Goal: Task Accomplishment & Management: Complete application form

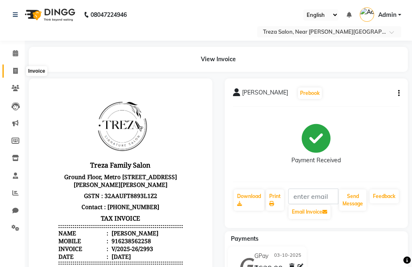
click at [14, 70] on icon at bounding box center [15, 71] width 5 height 6
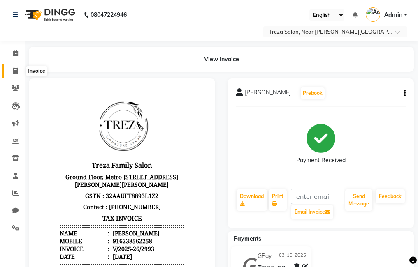
select select "service"
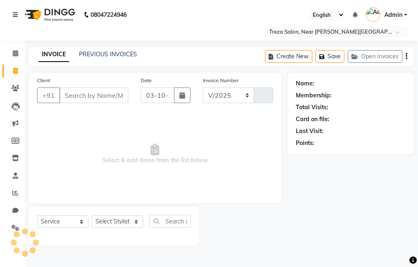
select select "7633"
type input "2994"
click at [94, 95] on input "Client" at bounding box center [93, 96] width 69 height 16
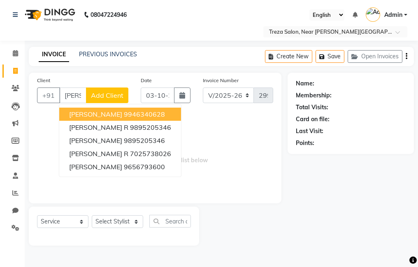
type input "Parvathy"
click at [101, 95] on span "Add Client" at bounding box center [107, 95] width 33 height 8
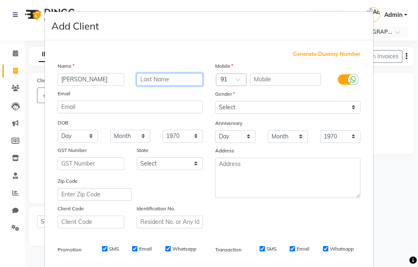
click at [183, 75] on input "text" at bounding box center [170, 79] width 67 height 13
type input "m"
click at [263, 80] on input "text" at bounding box center [285, 79] width 71 height 13
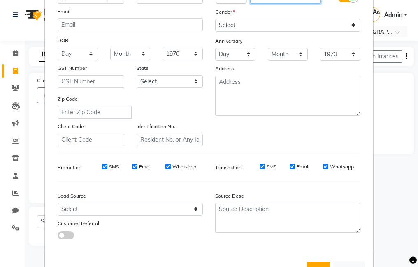
scroll to position [112, 0]
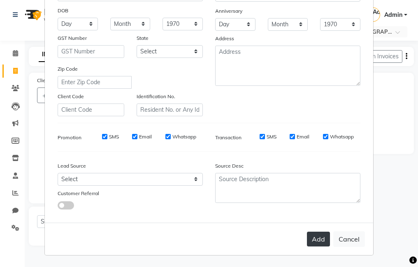
type input "8606571456"
click at [319, 239] on button "Add" at bounding box center [318, 239] width 23 height 15
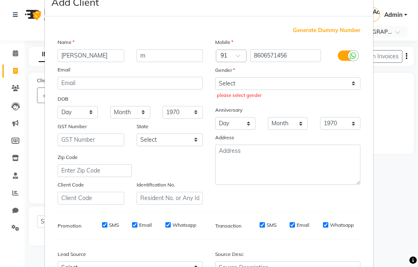
scroll to position [0, 0]
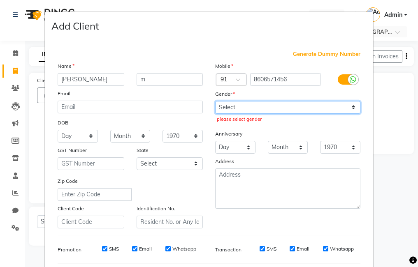
click at [297, 107] on select "Select Male Female Other Prefer Not To Say" at bounding box center [287, 107] width 145 height 13
select select "female"
click at [215, 101] on select "Select Male Female Other Prefer Not To Say" at bounding box center [287, 107] width 145 height 13
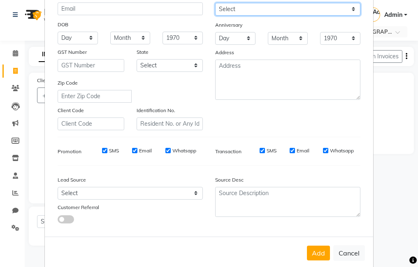
scroll to position [112, 0]
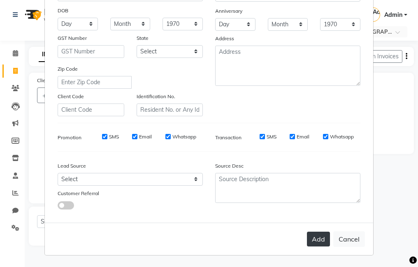
click at [318, 235] on button "Add" at bounding box center [318, 239] width 23 height 15
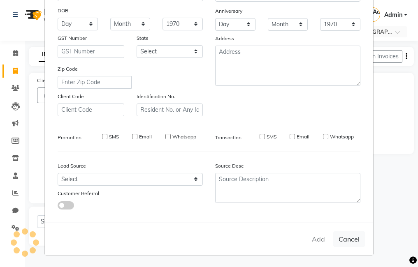
type input "8606571456"
select select
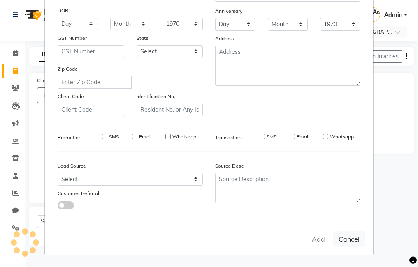
select select
checkbox input "false"
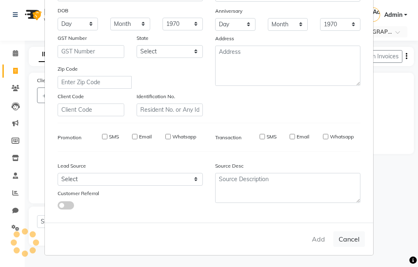
checkbox input "false"
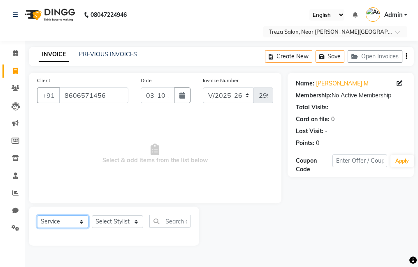
click at [83, 223] on select "Select Service Product Membership Package Voucher Prepaid Gift Card" at bounding box center [62, 222] width 51 height 13
click at [68, 217] on select "Select Service Product Membership Package Voucher Prepaid Gift Card" at bounding box center [62, 222] width 51 height 13
click at [72, 219] on select "Select Service Product Membership Package Voucher Prepaid Gift Card" at bounding box center [62, 222] width 51 height 13
select select "select"
click at [37, 216] on select "Select Service Product Membership Package Voucher Prepaid Gift Card" at bounding box center [62, 222] width 51 height 13
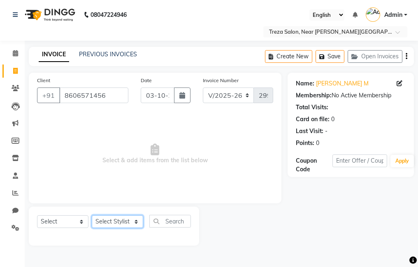
click at [128, 220] on select "Select Stylist Akhil krishna Amulie Anju Arun Ashish Jeeshma Krishna Priya Moha…" at bounding box center [117, 222] width 51 height 13
select select "67450"
click at [92, 216] on select "Select Stylist Akhil krishna Amulie Anju Arun Ashish Jeeshma Krishna Priya Moha…" at bounding box center [117, 222] width 51 height 13
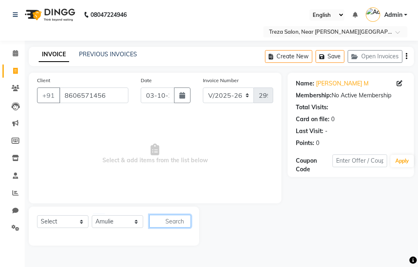
click at [170, 220] on input "text" at bounding box center [170, 221] width 42 height 13
click at [171, 219] on input "text" at bounding box center [170, 221] width 42 height 13
click at [178, 221] on input "ex" at bounding box center [164, 221] width 30 height 13
type input "expres"
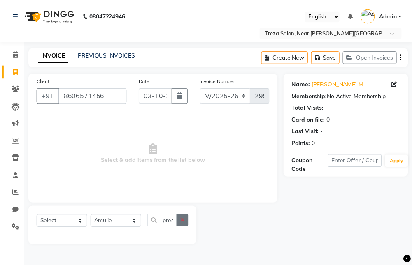
scroll to position [0, 0]
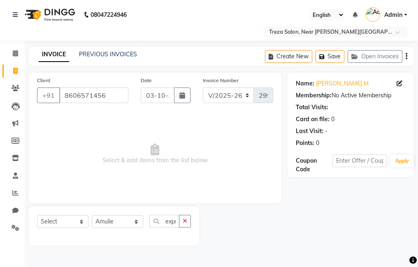
click at [187, 220] on icon "button" at bounding box center [185, 222] width 5 height 6
click at [73, 219] on select "Select Service Product Membership Package Voucher Prepaid Gift Card" at bounding box center [62, 222] width 51 height 13
select select "service"
click at [37, 216] on select "Select Service Product Membership Package Voucher Prepaid Gift Card" at bounding box center [62, 222] width 51 height 13
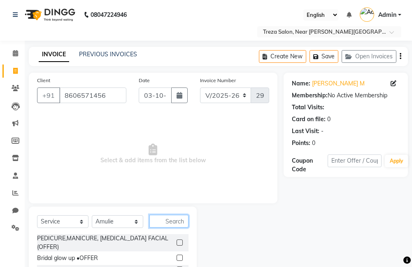
click at [156, 221] on input "text" at bounding box center [168, 221] width 39 height 13
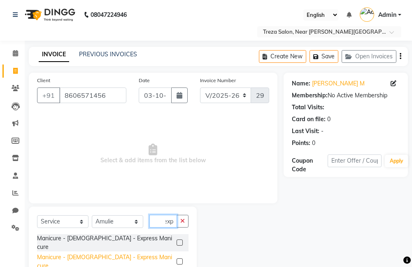
scroll to position [39, 0]
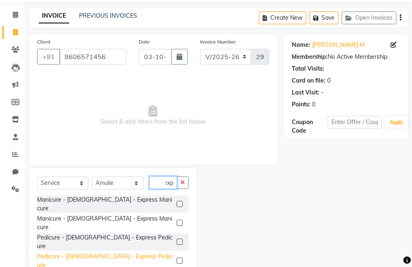
type input "exp"
click at [121, 253] on div "Pedicure - Ladies - Express Pedicure" at bounding box center [105, 261] width 136 height 17
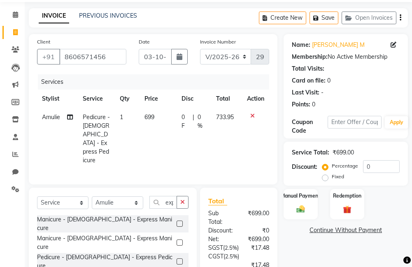
checkbox input "false"
click at [181, 200] on icon "button" at bounding box center [182, 203] width 5 height 6
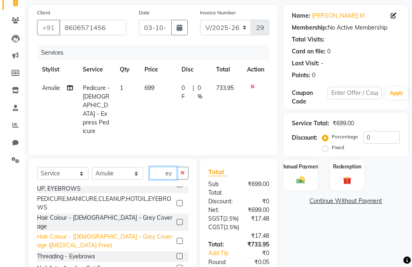
scroll to position [80, 0]
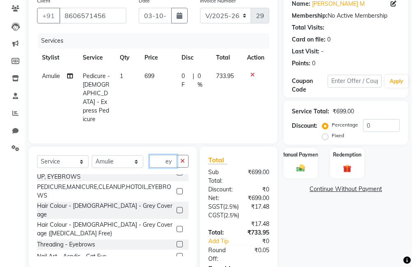
type input "ey"
click at [177, 242] on label at bounding box center [180, 245] width 6 height 6
click at [177, 242] on input "checkbox" at bounding box center [179, 244] width 5 height 5
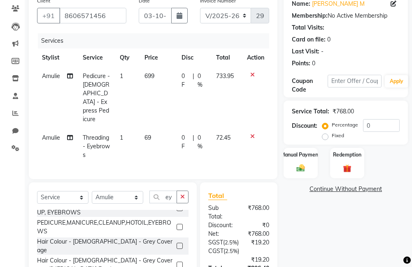
click at [251, 134] on icon at bounding box center [252, 137] width 5 height 6
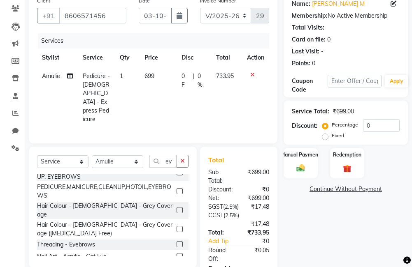
click at [177, 240] on div at bounding box center [183, 245] width 12 height 10
click at [177, 242] on label at bounding box center [180, 245] width 6 height 6
click at [177, 242] on input "checkbox" at bounding box center [179, 244] width 5 height 5
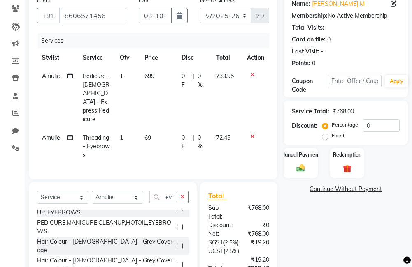
checkbox input "false"
click at [304, 163] on div "Manual Payment" at bounding box center [300, 163] width 35 height 32
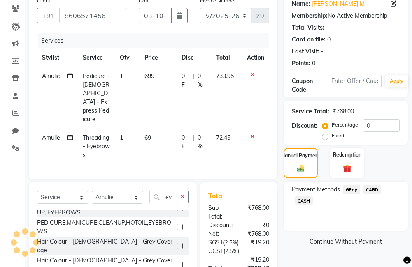
click at [300, 199] on span "CASH" at bounding box center [304, 200] width 18 height 9
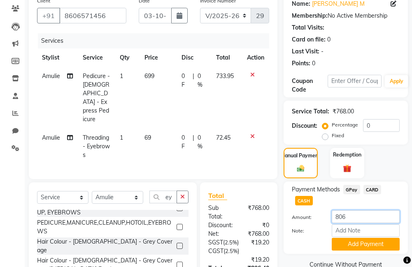
click at [350, 216] on input "806" at bounding box center [366, 217] width 68 height 13
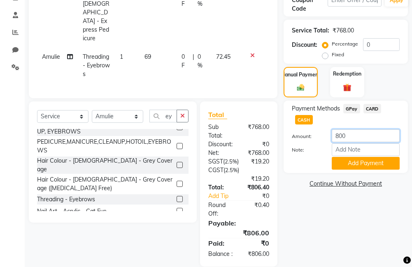
scroll to position [162, 0]
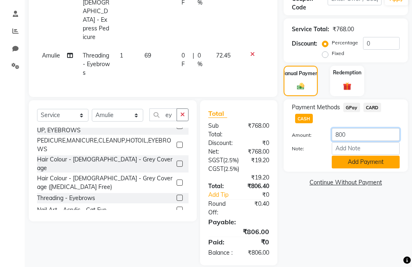
type input "800"
click at [361, 160] on button "Add Payment" at bounding box center [366, 162] width 68 height 13
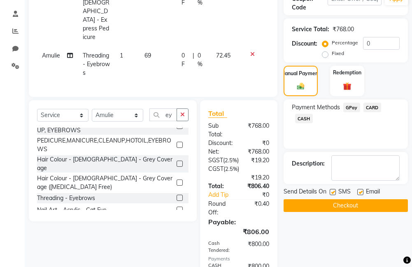
click at [361, 192] on label at bounding box center [360, 192] width 6 height 6
click at [361, 192] on input "checkbox" at bounding box center [359, 192] width 5 height 5
checkbox input "false"
click at [342, 207] on button "Checkout" at bounding box center [346, 206] width 124 height 13
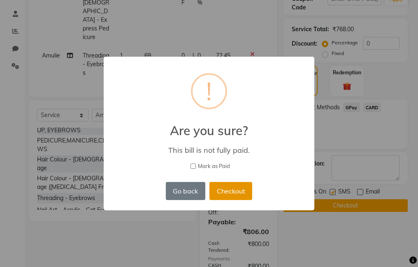
click at [233, 188] on button "Checkout" at bounding box center [230, 191] width 43 height 18
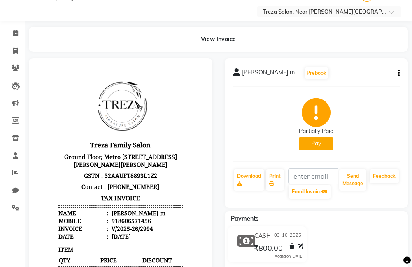
scroll to position [10, 0]
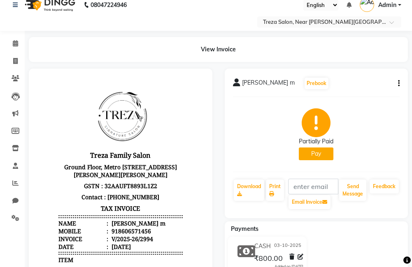
click at [318, 155] on button "Pay" at bounding box center [316, 154] width 35 height 13
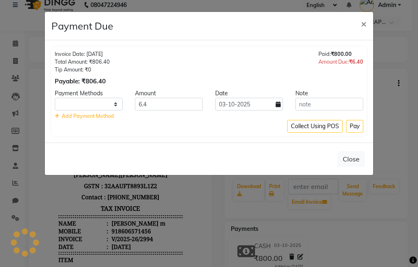
select select "1"
click at [351, 126] on button "Pay" at bounding box center [354, 126] width 17 height 13
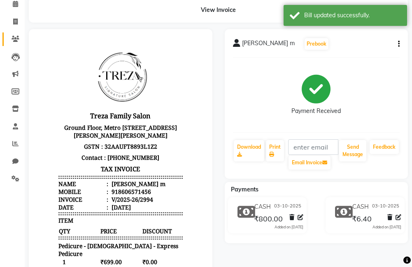
scroll to position [0, 0]
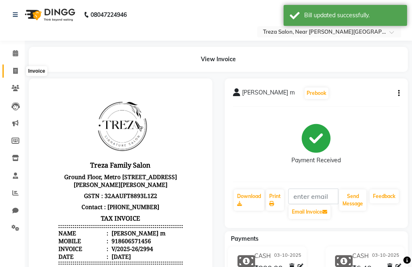
click at [11, 68] on span at bounding box center [15, 71] width 14 height 9
select select "service"
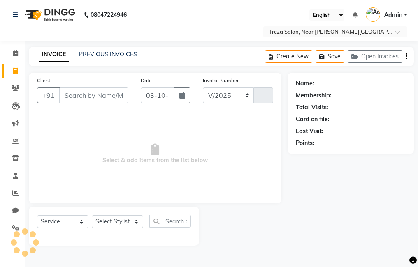
select select "7633"
type input "2995"
click at [114, 52] on link "PREVIOUS INVOICES" at bounding box center [108, 54] width 58 height 7
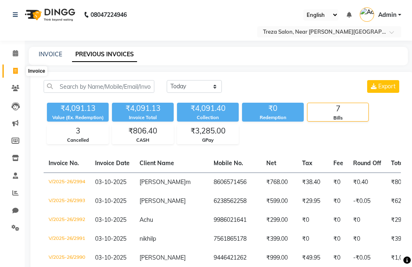
click at [16, 68] on icon at bounding box center [15, 71] width 5 height 6
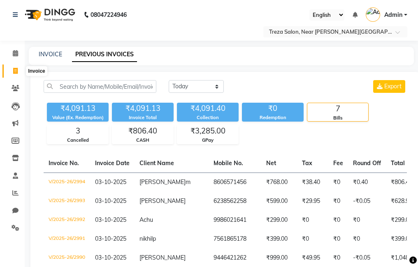
select select "7633"
select select "service"
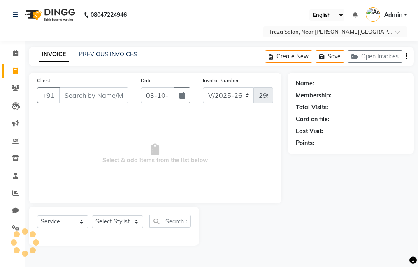
click at [89, 93] on input "Client" at bounding box center [93, 96] width 69 height 16
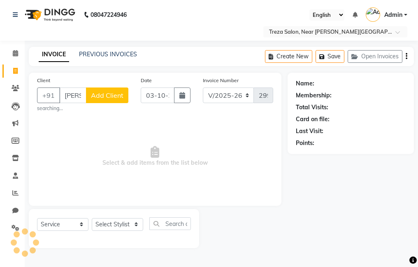
scroll to position [0, 3]
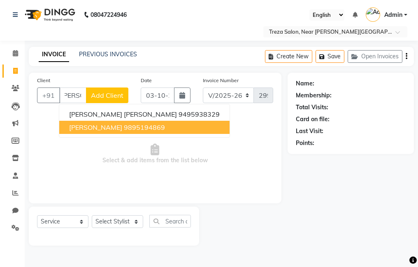
type input "Devika"
click at [153, 165] on span "Select & add items from the list below" at bounding box center [155, 154] width 236 height 82
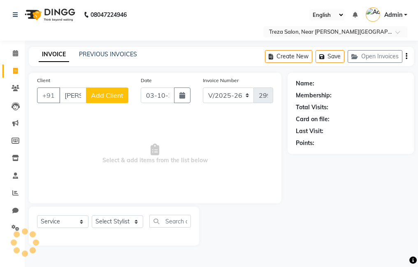
click at [115, 98] on span "Add Client" at bounding box center [107, 95] width 33 height 8
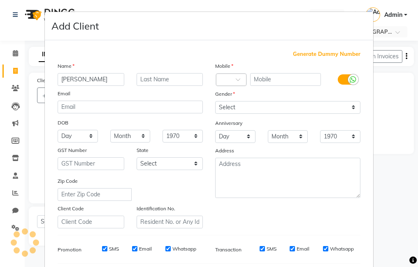
click at [314, 53] on span "Generate Dummy Number" at bounding box center [326, 54] width 67 height 8
type input "1337900000271"
checkbox input "false"
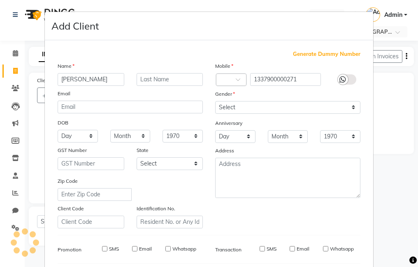
checkbox input "false"
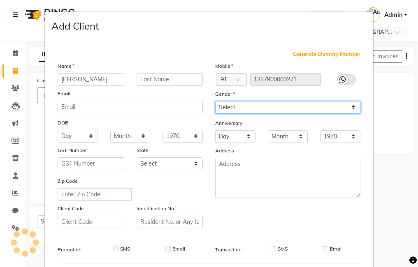
click at [289, 109] on select "Select Male Female Other Prefer Not To Say" at bounding box center [287, 107] width 145 height 13
select select "female"
click at [215, 101] on select "Select Male Female Other Prefer Not To Say" at bounding box center [287, 107] width 145 height 13
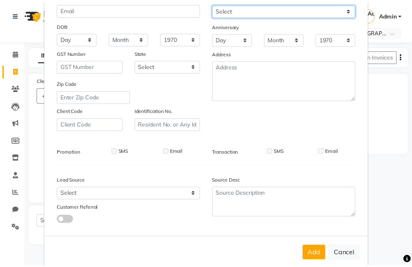
scroll to position [112, 0]
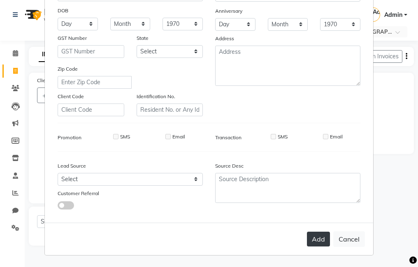
click at [313, 236] on button "Add" at bounding box center [318, 239] width 23 height 15
type input "1337900000271"
select select
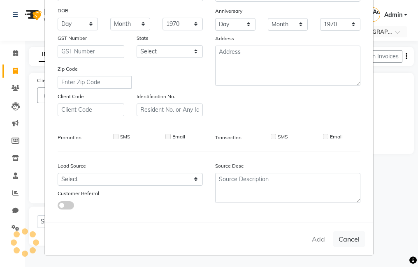
select select
checkbox input "false"
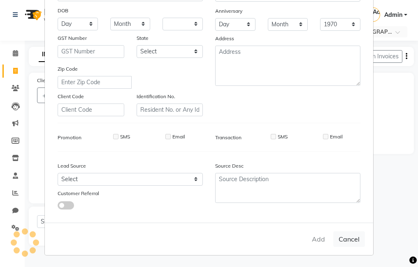
checkbox input "false"
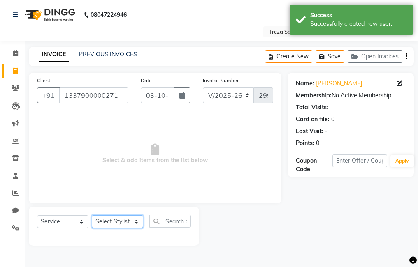
click at [118, 222] on select "Select Stylist Akhil krishna Amulie Anju Arun Ashish Jeeshma Krishna Priya Moha…" at bounding box center [117, 222] width 51 height 13
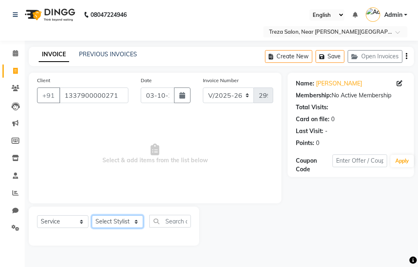
select select "67449"
click at [92, 216] on select "Select Stylist Akhil krishna Amulie Anju Arun Ashish Jeeshma Krishna Priya Moha…" at bounding box center [117, 222] width 51 height 13
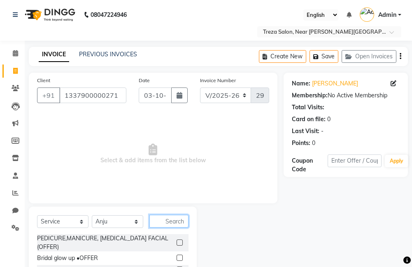
click at [158, 223] on input "text" at bounding box center [168, 221] width 39 height 13
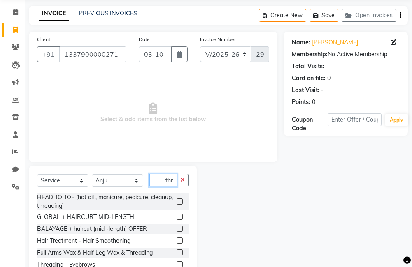
scroll to position [0, 2]
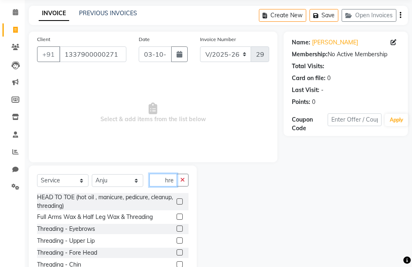
type input "thre"
click at [177, 229] on label at bounding box center [180, 229] width 6 height 6
click at [177, 229] on input "checkbox" at bounding box center [179, 229] width 5 height 5
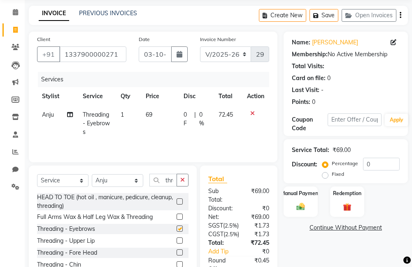
checkbox input "false"
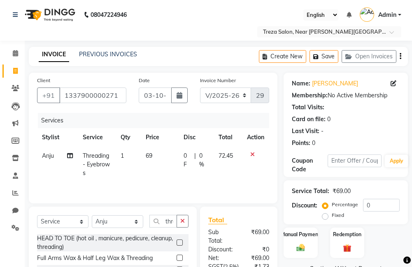
click at [400, 57] on icon "button" at bounding box center [401, 56] width 2 height 0
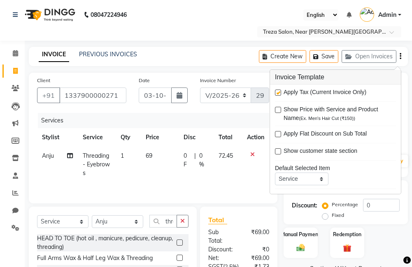
click at [277, 94] on label at bounding box center [278, 93] width 6 height 6
click at [277, 94] on input "checkbox" at bounding box center [277, 93] width 5 height 5
checkbox input "false"
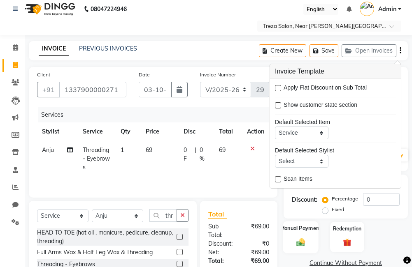
scroll to position [73, 0]
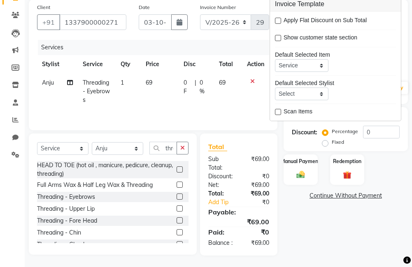
click at [311, 231] on div "Name: Devika Membership: No Active Membership Total Visits: Card on file: 0 Las…" at bounding box center [349, 128] width 130 height 256
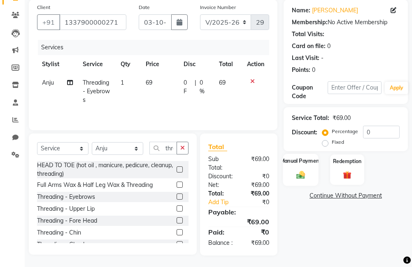
click at [297, 173] on img at bounding box center [301, 175] width 14 height 10
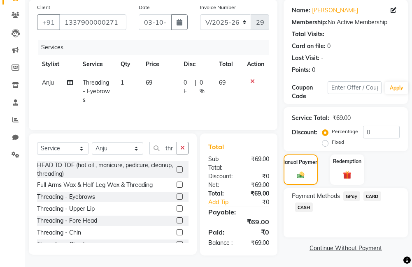
click at [354, 200] on span "GPay" at bounding box center [351, 196] width 17 height 9
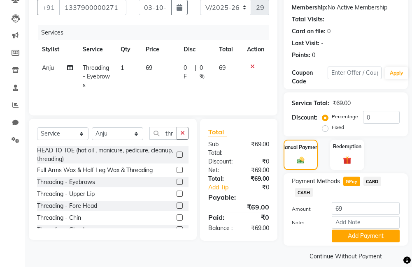
scroll to position [96, 0]
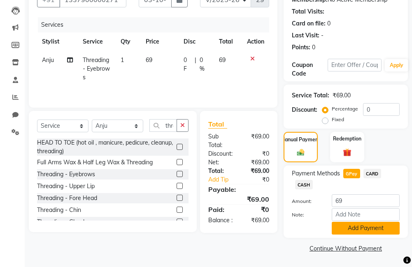
click at [371, 230] on button "Add Payment" at bounding box center [366, 228] width 68 height 13
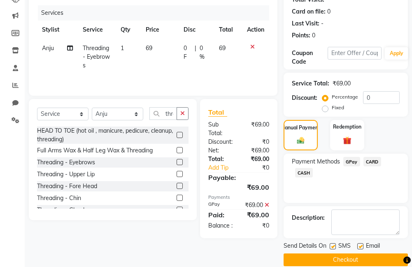
scroll to position [119, 0]
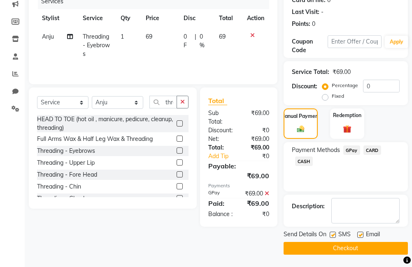
click at [359, 237] on label at bounding box center [360, 235] width 6 height 6
click at [359, 237] on input "checkbox" at bounding box center [359, 235] width 5 height 5
checkbox input "false"
click at [333, 236] on label at bounding box center [333, 235] width 6 height 6
click at [333, 236] on input "checkbox" at bounding box center [332, 235] width 5 height 5
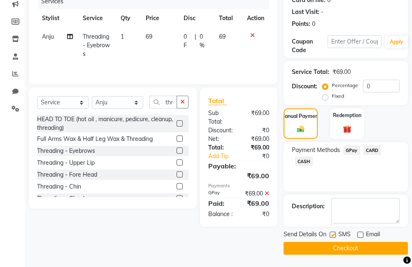
checkbox input "false"
click at [328, 242] on div "Send Details On SMS Email Checkout" at bounding box center [346, 242] width 124 height 25
click at [334, 254] on button "Checkout" at bounding box center [346, 248] width 124 height 13
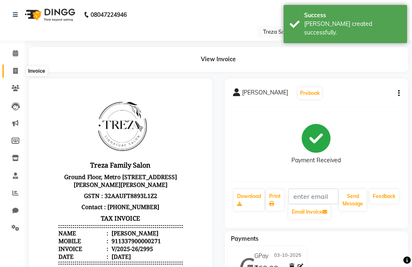
click at [14, 70] on icon at bounding box center [15, 71] width 5 height 6
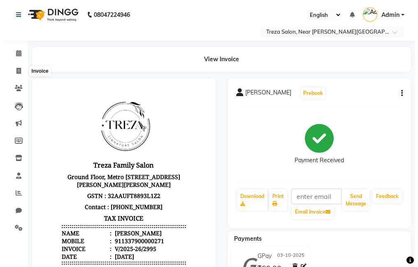
select select "service"
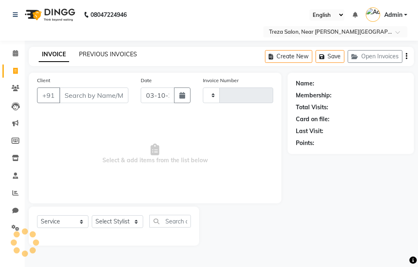
click at [103, 51] on link "PREVIOUS INVOICES" at bounding box center [108, 54] width 58 height 7
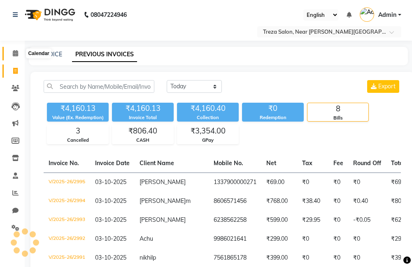
click at [19, 54] on span at bounding box center [15, 53] width 14 height 9
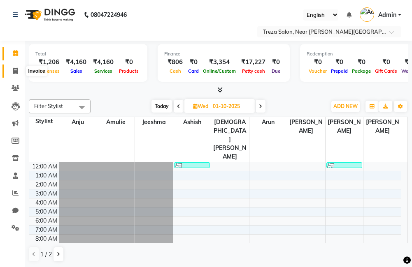
click at [18, 74] on span at bounding box center [15, 71] width 14 height 9
select select "service"
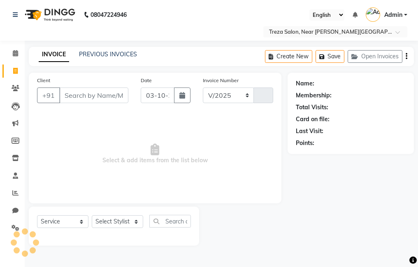
select select "7633"
type input "2996"
click at [121, 51] on link "PREVIOUS INVOICES" at bounding box center [108, 54] width 58 height 7
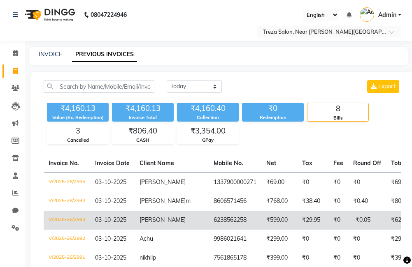
scroll to position [82, 0]
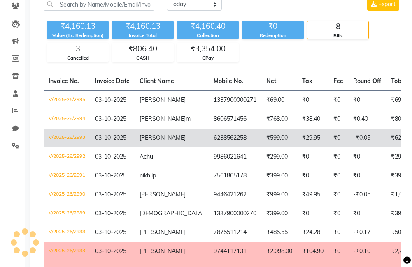
click at [221, 136] on td "6238562258" at bounding box center [235, 138] width 53 height 19
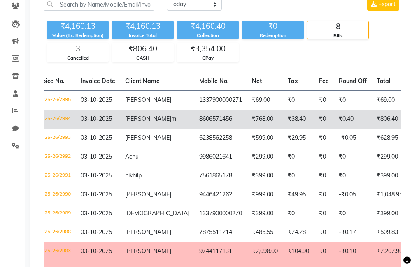
scroll to position [0, 0]
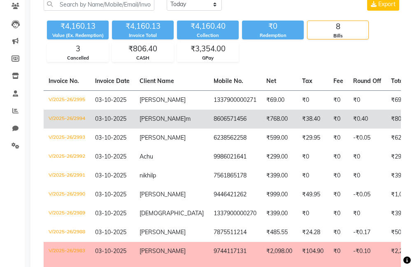
click at [261, 117] on td "₹768.00" at bounding box center [279, 119] width 36 height 19
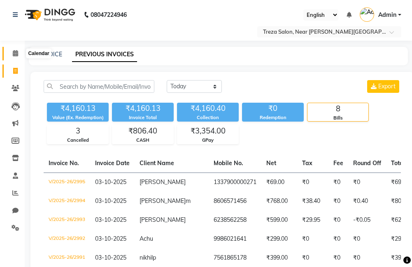
click at [12, 52] on span at bounding box center [15, 53] width 14 height 9
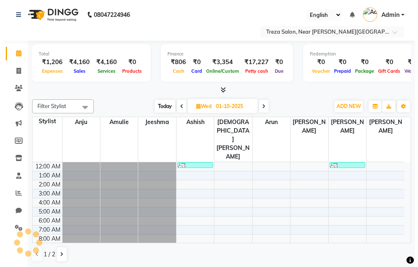
scroll to position [100, 0]
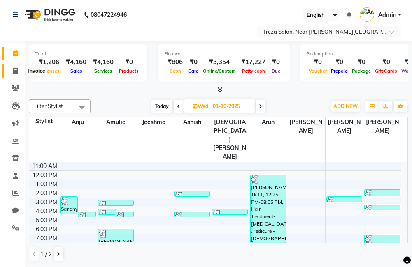
click at [16, 72] on icon at bounding box center [15, 71] width 5 height 6
select select "service"
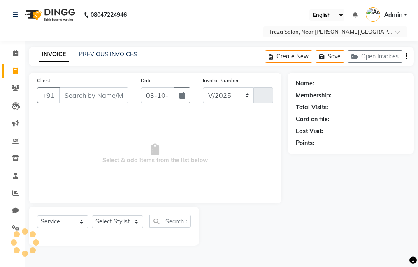
select select "7633"
type input "2996"
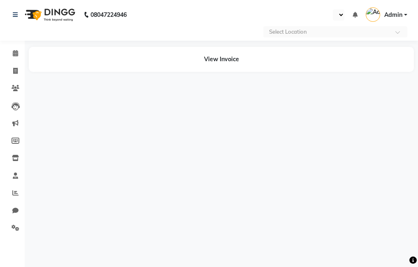
select select "en"
